Goal: Task Accomplishment & Management: Complete application form

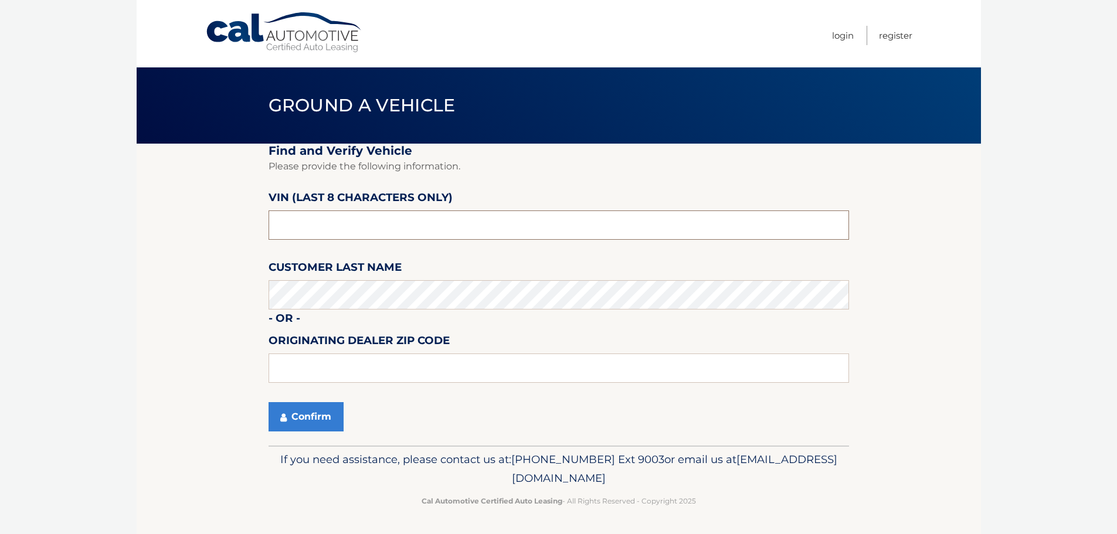
click at [331, 221] on input "text" at bounding box center [558, 224] width 580 height 29
type input "N8595868"
type input "01760"
click at [322, 413] on button "Confirm" at bounding box center [305, 416] width 75 height 29
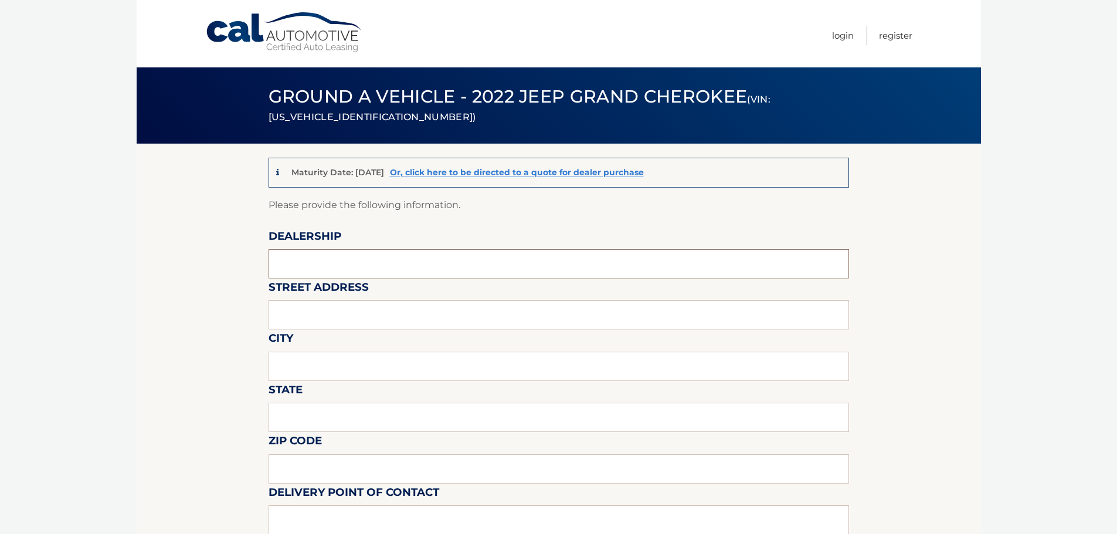
click at [335, 262] on input "text" at bounding box center [558, 263] width 580 height 29
type input "[PERSON_NAME] VILLAGE CDJR"
type input "[STREET_ADDRESS]"
type input "NATICK"
type input "MA"
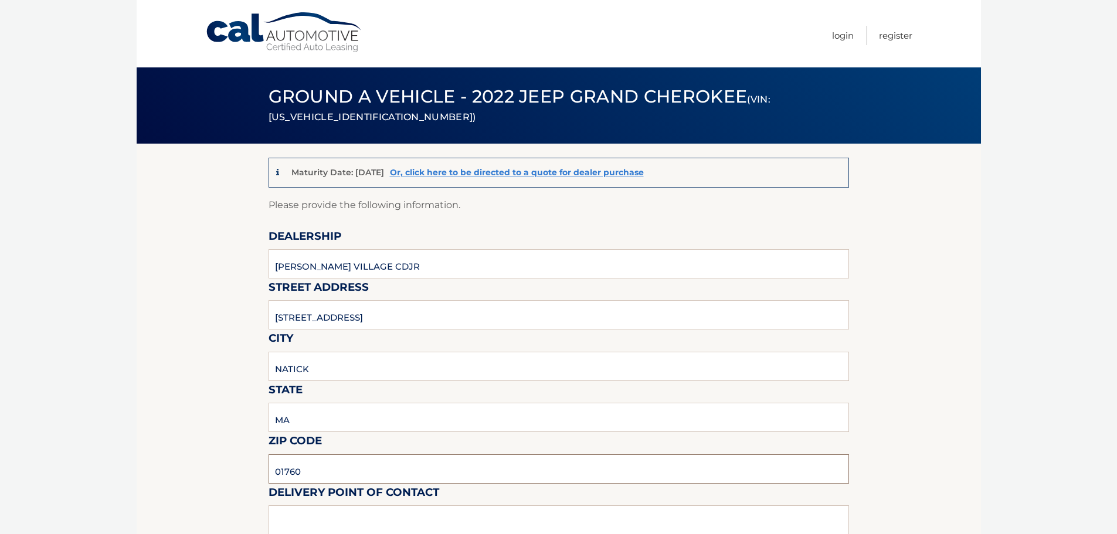
type input "01760"
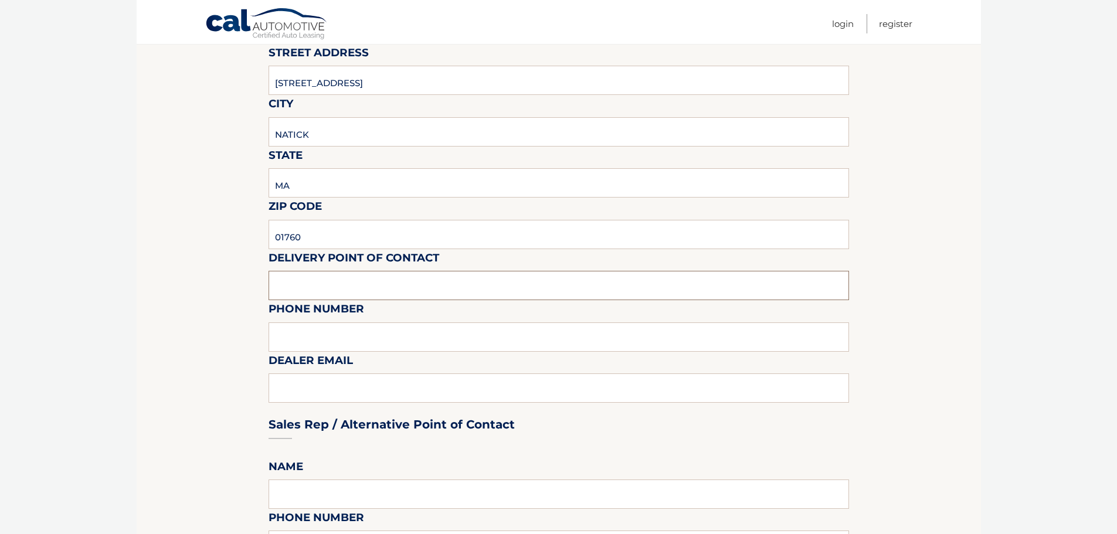
scroll to position [235, 0]
type input "RITH LAN"
type input "5086526655"
type input "[EMAIL_ADDRESS][DOMAIN_NAME]"
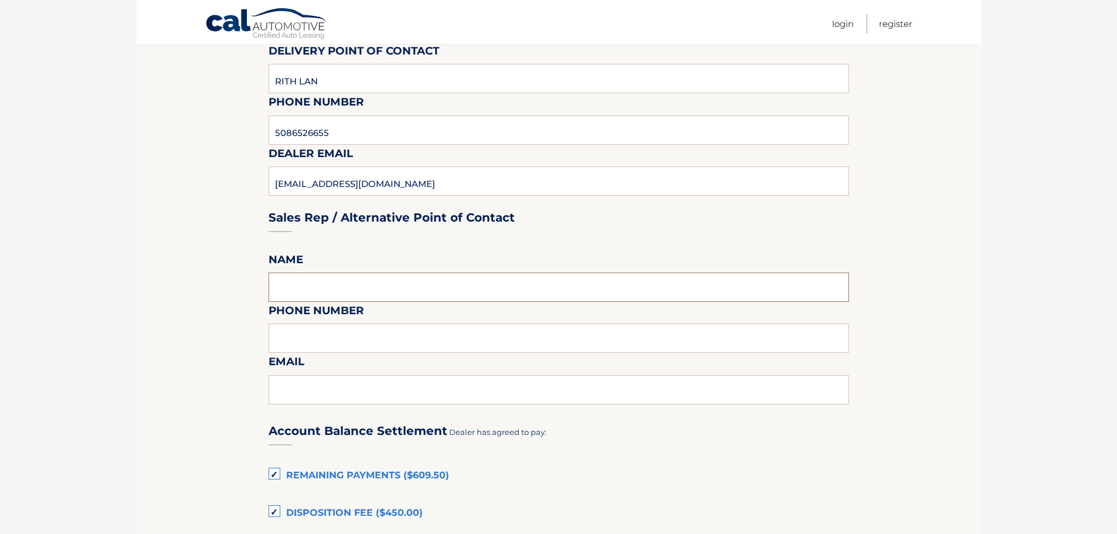
scroll to position [470, 0]
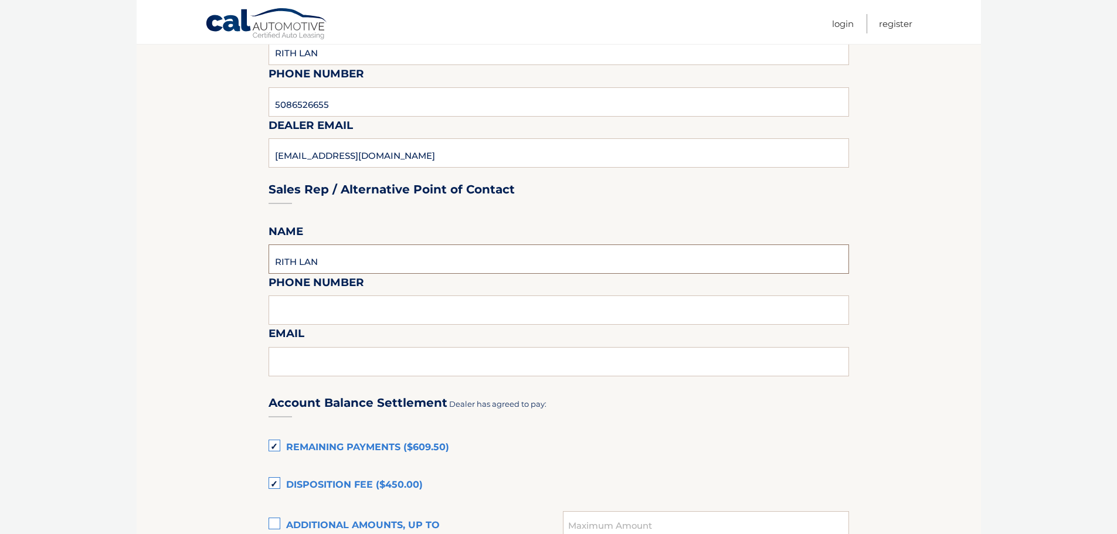
type input "RITH LAN"
type input "5086526655"
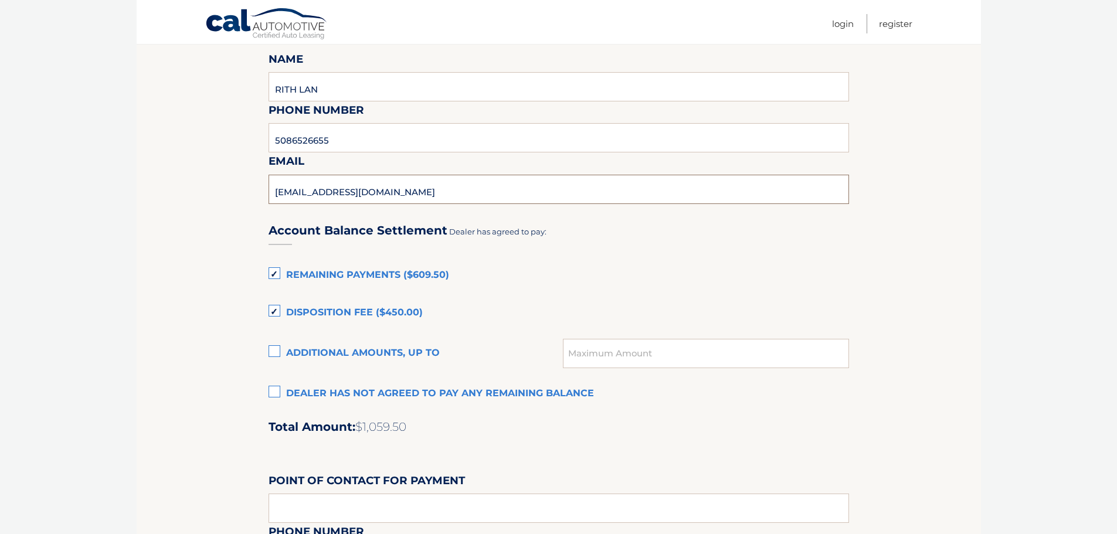
scroll to position [645, 0]
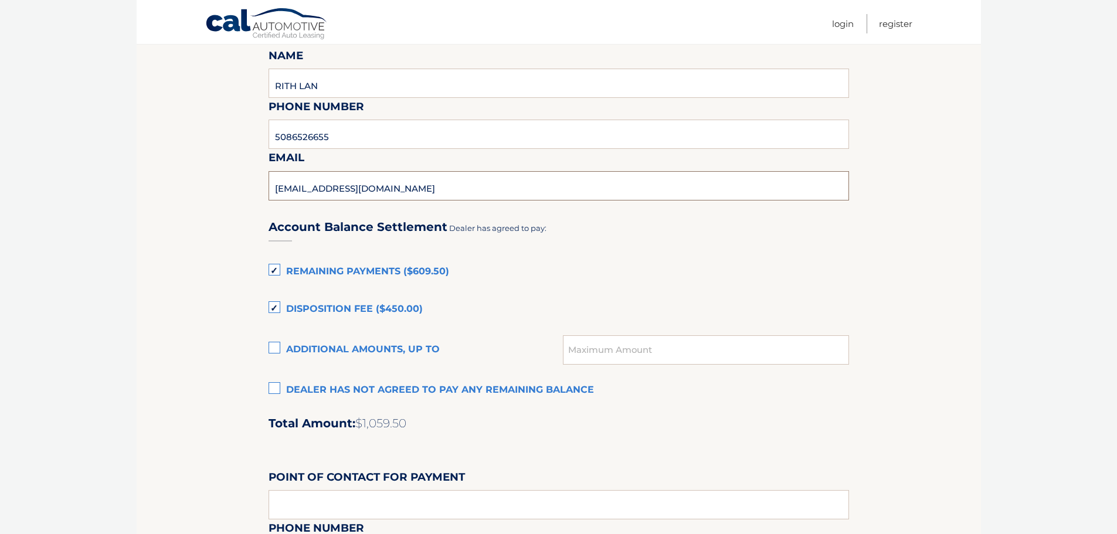
type input "[EMAIL_ADDRESS][DOMAIN_NAME]"
click at [273, 274] on label "Remaining Payments ($609.50)" at bounding box center [558, 271] width 580 height 23
click at [0, 0] on input "Remaining Payments ($609.50)" at bounding box center [0, 0] width 0 height 0
click at [273, 306] on label "Disposition Fee ($450.00)" at bounding box center [558, 309] width 580 height 23
click at [0, 0] on input "Disposition Fee ($450.00)" at bounding box center [0, 0] width 0 height 0
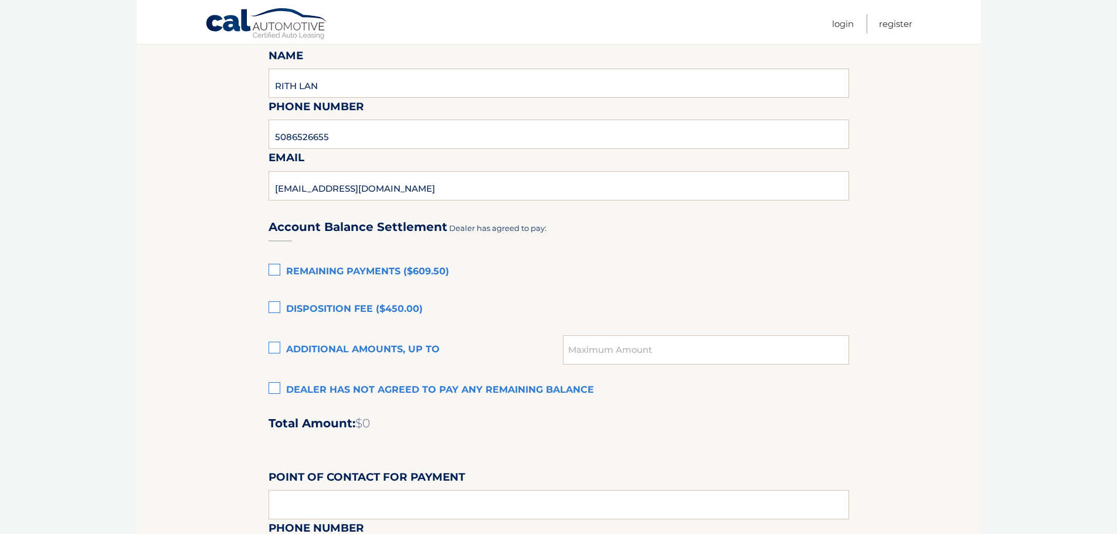
click at [274, 389] on label "Dealer has not agreed to pay any remaining balance" at bounding box center [558, 390] width 580 height 23
click at [0, 0] on input "Dealer has not agreed to pay any remaining balance" at bounding box center [0, 0] width 0 height 0
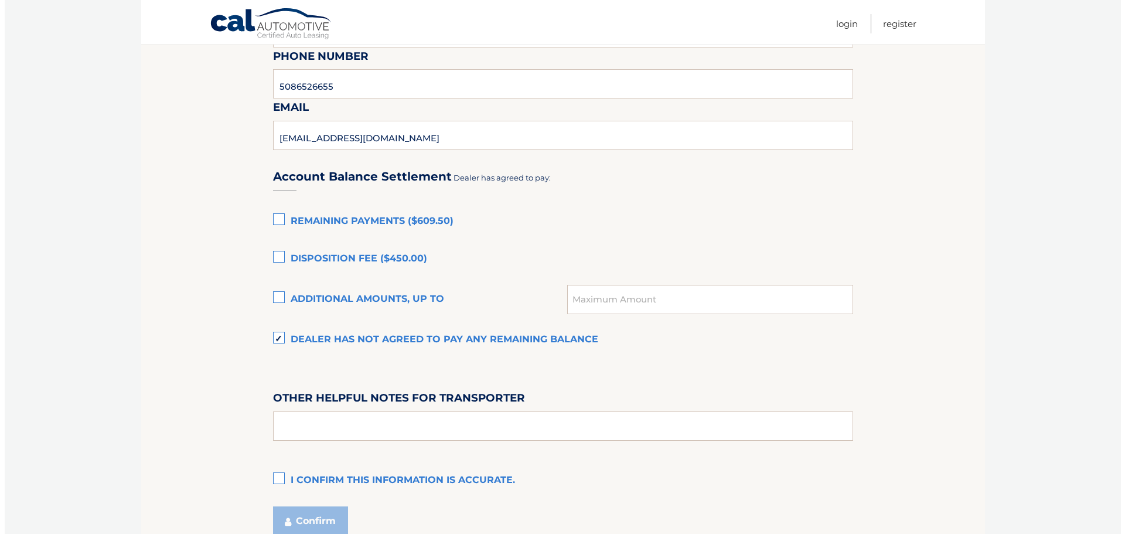
scroll to position [801, 0]
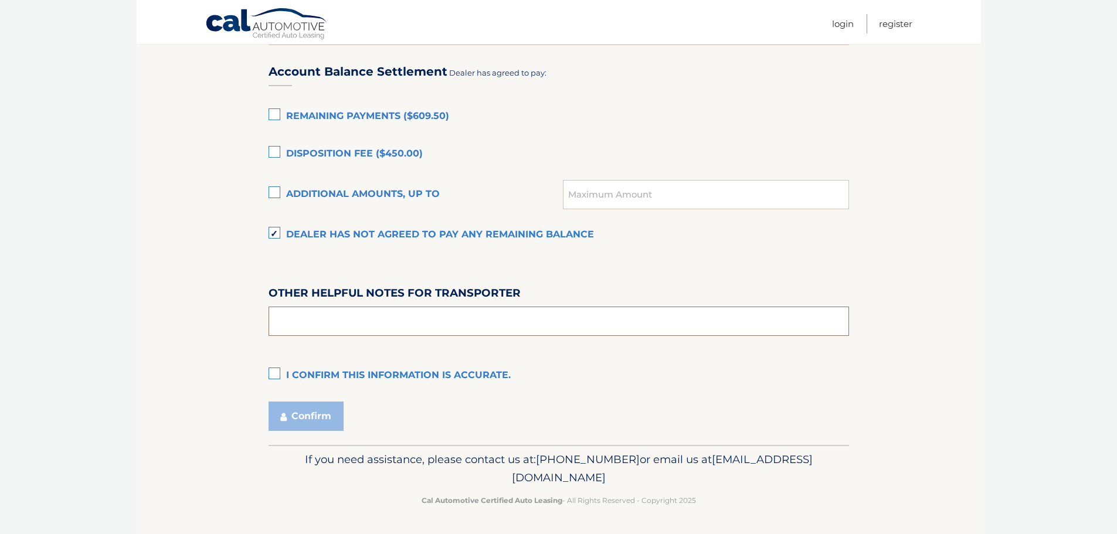
click at [337, 328] on input "text" at bounding box center [558, 321] width 580 height 29
click at [268, 372] on label "I confirm this information is accurate." at bounding box center [558, 375] width 580 height 23
click at [0, 0] on input "I confirm this information is accurate." at bounding box center [0, 0] width 0 height 0
click at [342, 324] on input "text" at bounding box center [558, 321] width 580 height 29
type input "p"
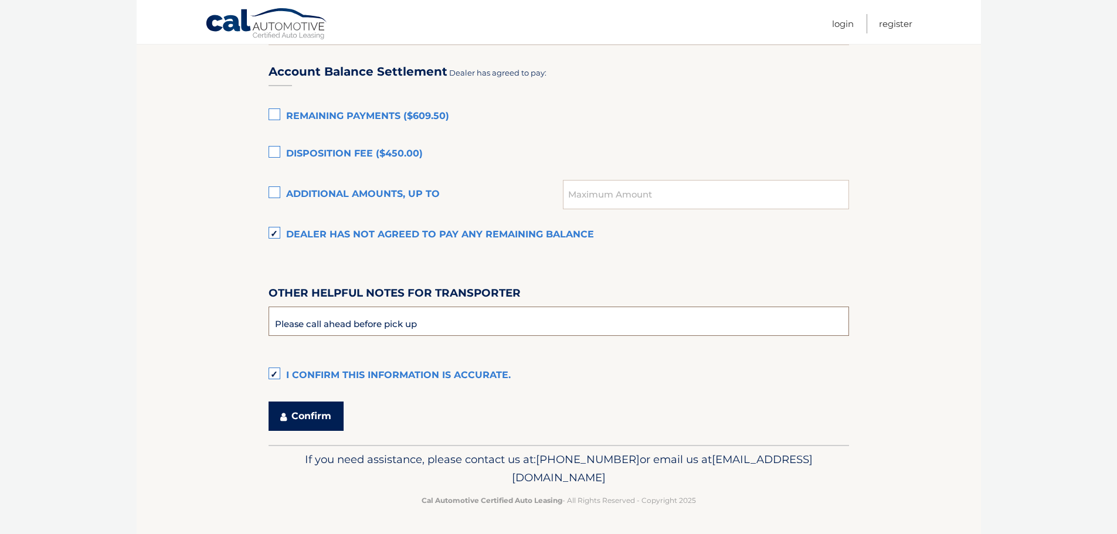
type input "Please call ahead before pick up"
click at [317, 412] on button "Confirm" at bounding box center [305, 416] width 75 height 29
